Goal: Navigation & Orientation: Go to known website

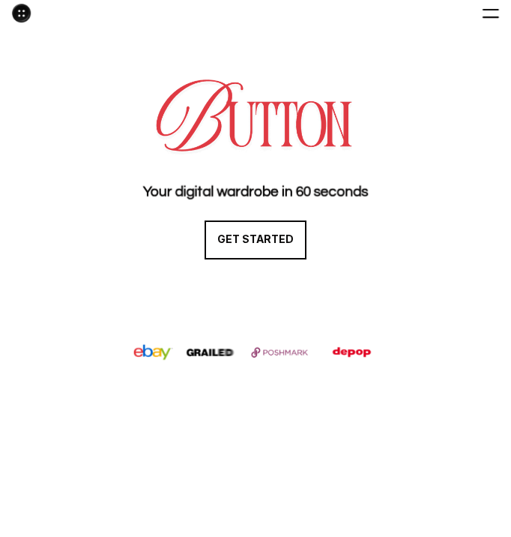
click at [130, 67] on div at bounding box center [255, 105] width 471 height 113
